Goal: Information Seeking & Learning: Learn about a topic

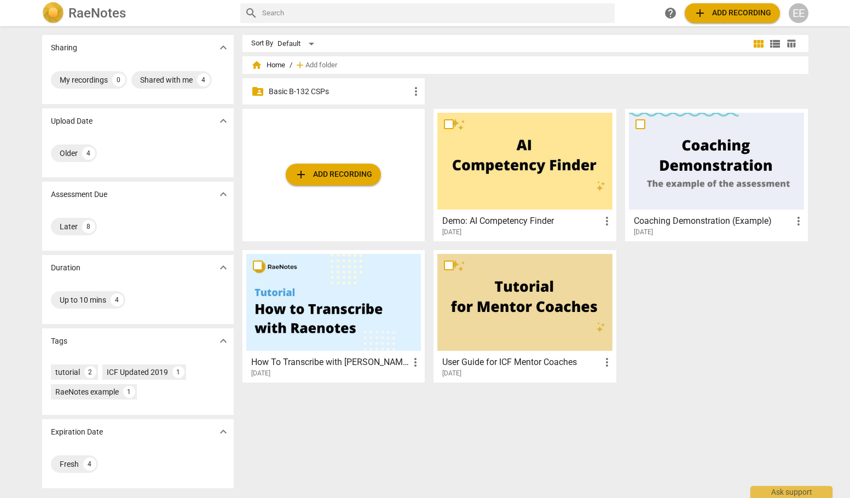
click at [333, 93] on p "Basic B-132 CSPs" at bounding box center [339, 91] width 141 height 11
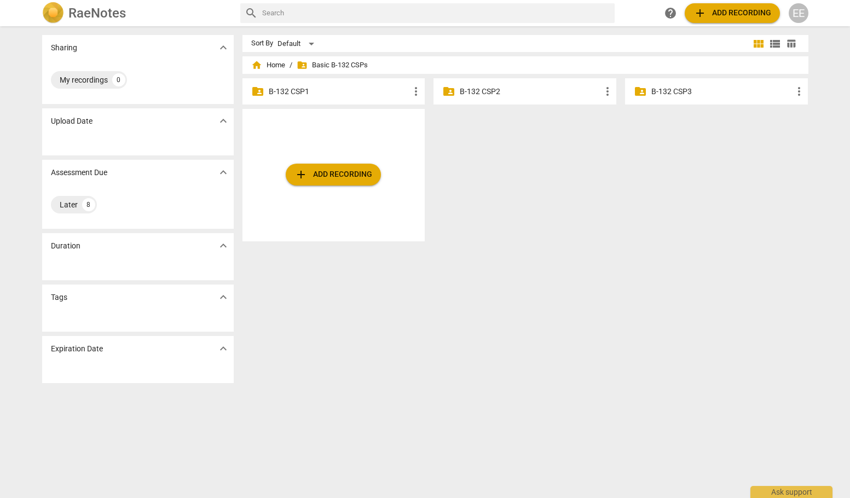
click at [291, 92] on p "B-132 CSP1" at bounding box center [339, 91] width 141 height 11
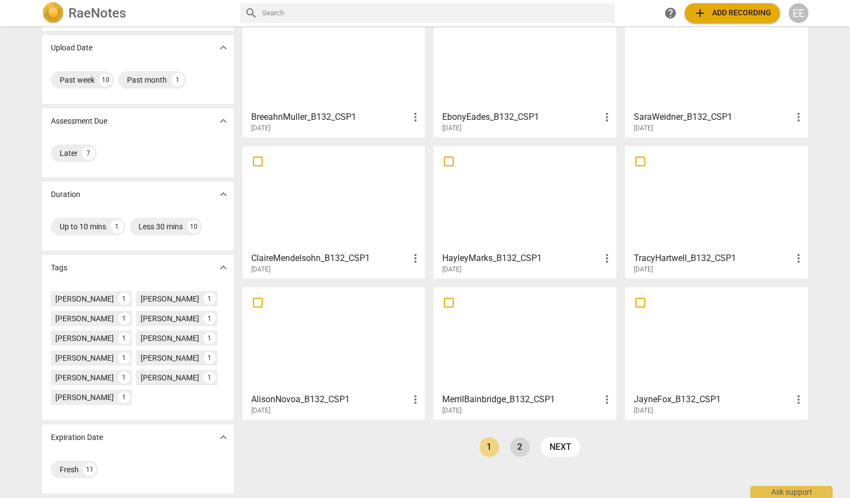
click at [515, 443] on link "2" at bounding box center [520, 447] width 20 height 20
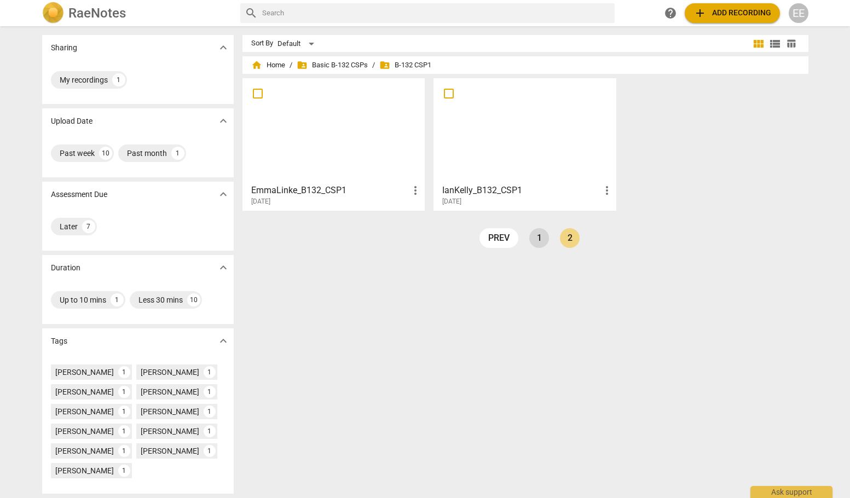
click at [534, 241] on link "1" at bounding box center [539, 238] width 20 height 20
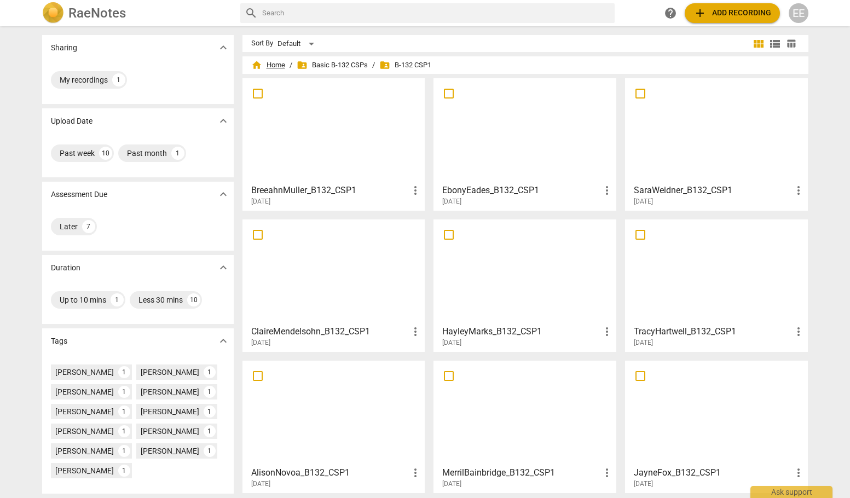
click at [279, 62] on span "home Home" at bounding box center [268, 65] width 34 height 11
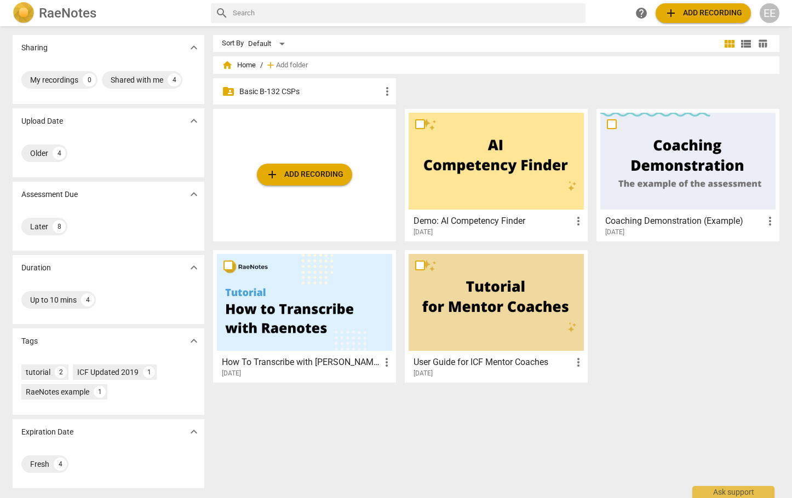
click at [268, 96] on p "Basic B-132 CSPs" at bounding box center [309, 91] width 141 height 11
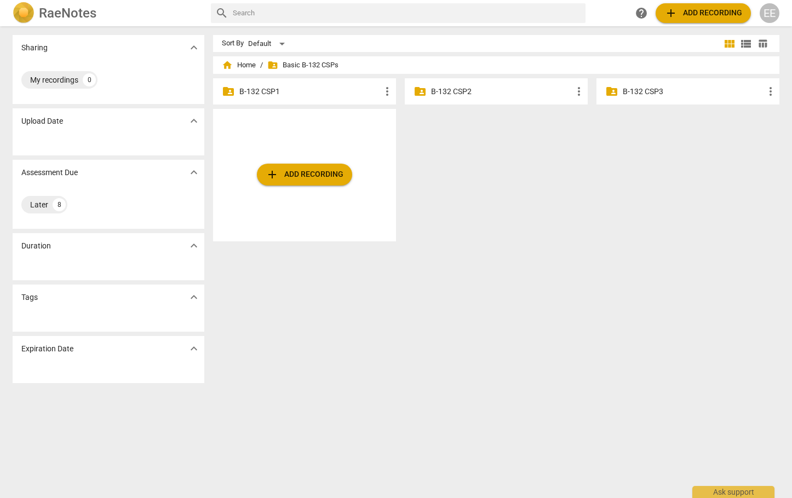
click at [264, 88] on p "B-132 CSP1" at bounding box center [309, 91] width 141 height 11
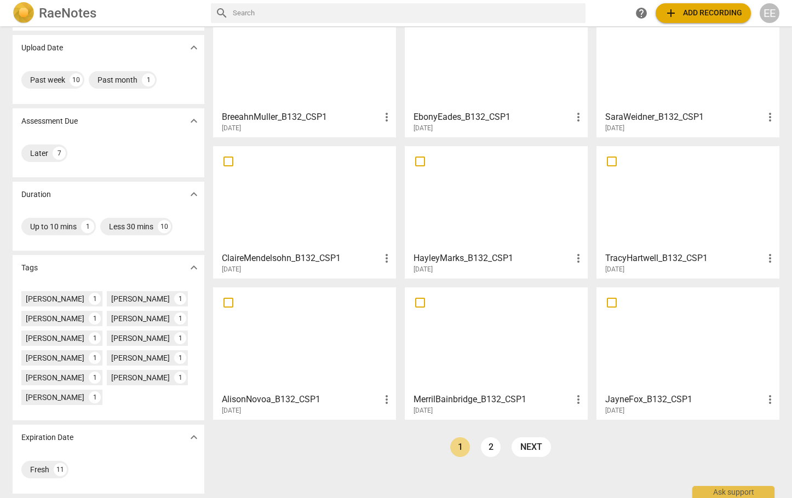
scroll to position [73, 0]
click at [490, 443] on link "2" at bounding box center [491, 447] width 20 height 20
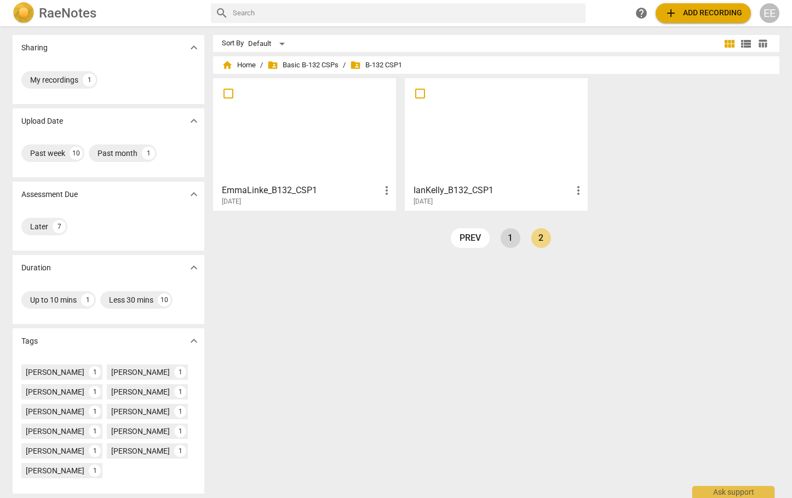
click at [510, 242] on link "1" at bounding box center [510, 238] width 20 height 20
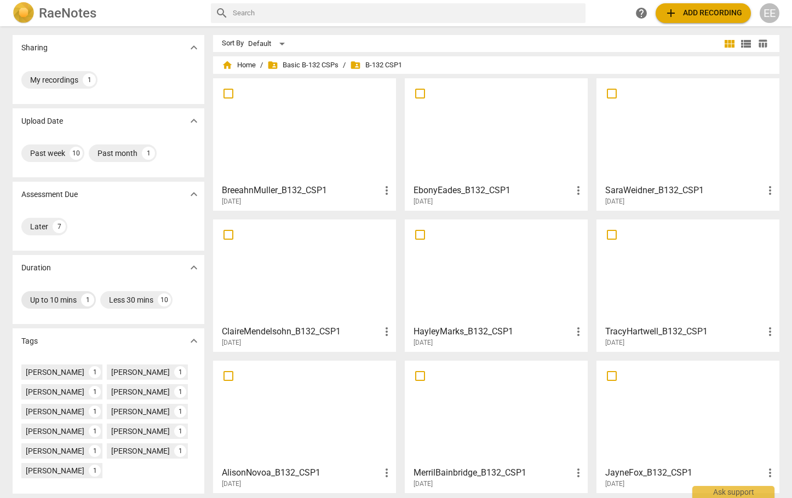
click at [61, 304] on div "Up to 10 mins" at bounding box center [53, 300] width 47 height 11
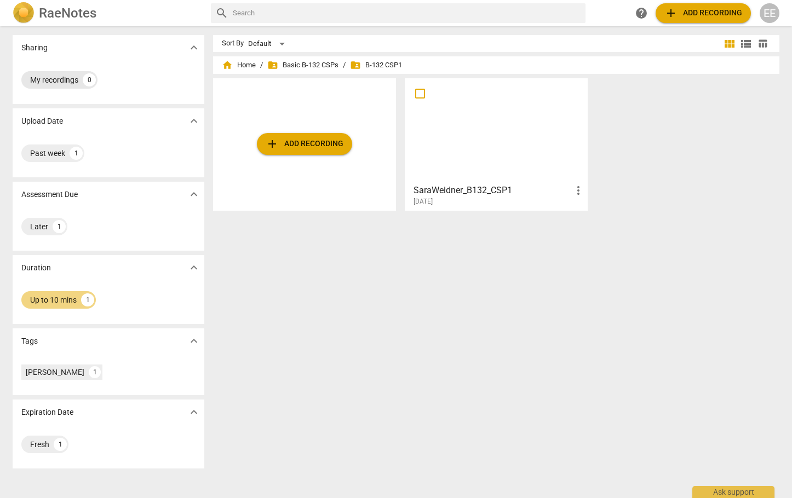
click at [42, 77] on div "My recordings" at bounding box center [54, 79] width 48 height 11
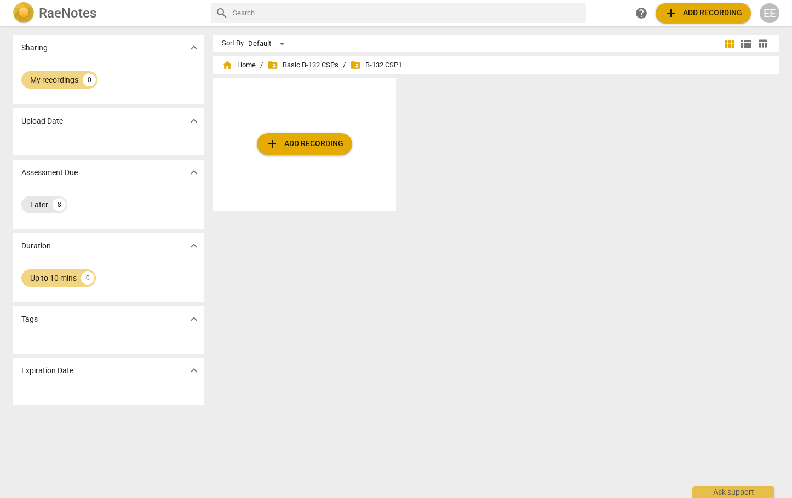
click at [41, 208] on div "Later" at bounding box center [39, 204] width 18 height 11
click at [36, 208] on div "Later" at bounding box center [39, 204] width 18 height 11
click at [50, 77] on div "My recordings" at bounding box center [54, 79] width 48 height 11
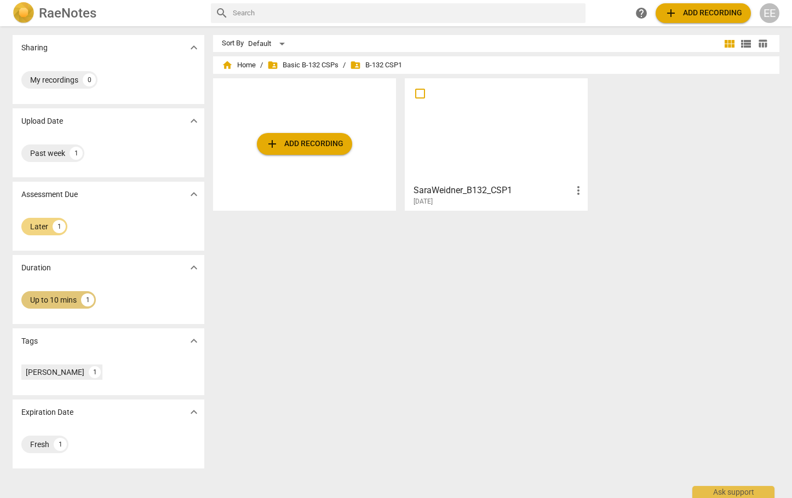
click at [62, 304] on div "Up to 10 mins" at bounding box center [53, 300] width 47 height 11
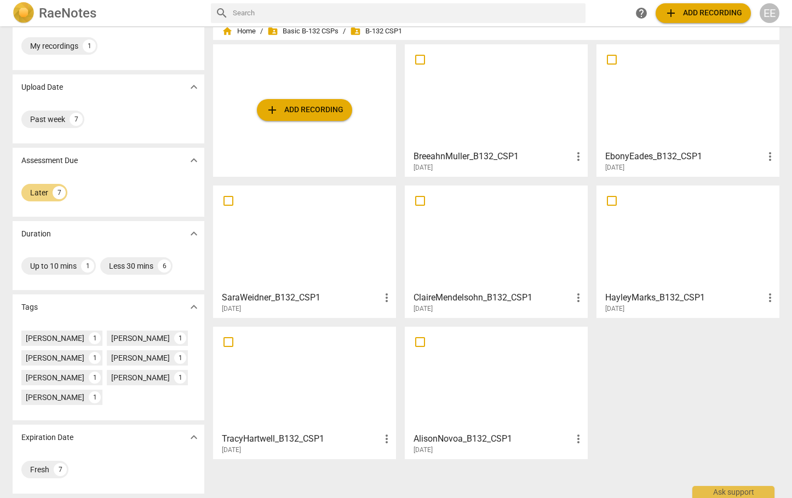
scroll to position [34, 0]
click at [37, 194] on div "Later" at bounding box center [39, 192] width 18 height 11
